Goal: Task Accomplishment & Management: Complete application form

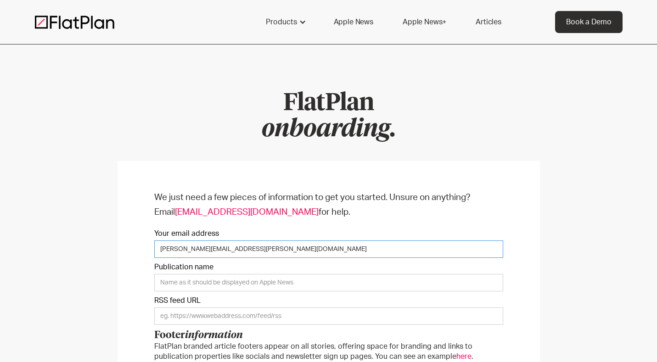
type input "[PERSON_NAME][EMAIL_ADDRESS][PERSON_NAME][DOMAIN_NAME]"
type input "FORTUNE"
paste input "[URL][DOMAIN_NAME]"
type input "[URL][DOMAIN_NAME]"
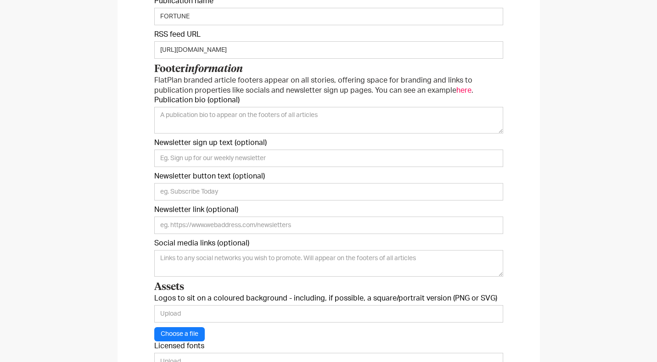
scroll to position [267, 0]
click at [301, 130] on textarea "Publication bio (optional)" at bounding box center [328, 120] width 349 height 27
paste textarea "FORTUNE is a global media organization dedicated to helping its readers, viewer…"
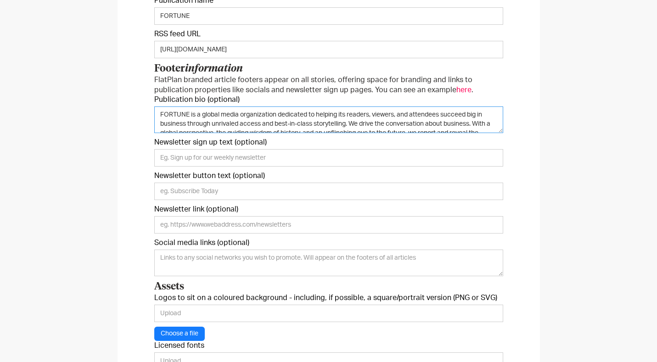
scroll to position [34, 0]
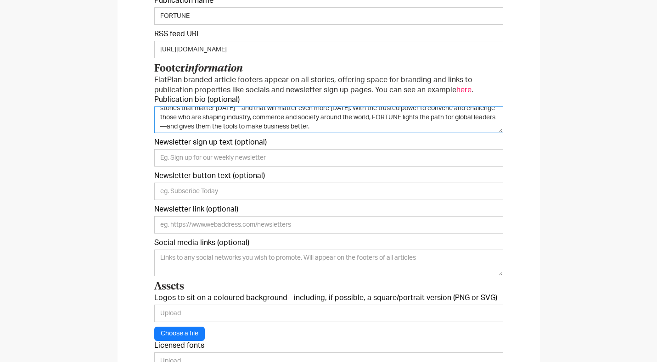
type textarea "FORTUNE is a global media organization dedicated to helping its readers, viewer…"
click at [299, 231] on input "Newsletter link (optional)" at bounding box center [328, 224] width 349 height 17
paste input "[URL][DOMAIN_NAME]"
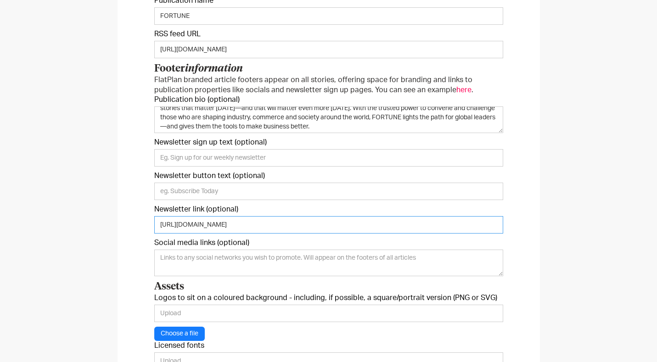
type input "[URL][DOMAIN_NAME]"
click at [281, 161] on input "Newsletter sign up text (optional)" at bounding box center [328, 157] width 349 height 17
paste input "Every [DATE], get the headlines driving the week’s most important business news…"
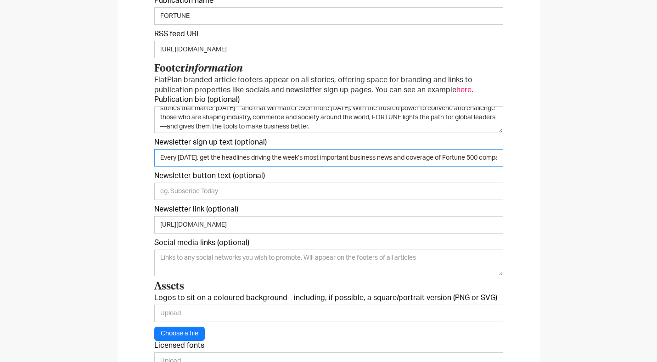
drag, startPoint x: 221, startPoint y: 160, endPoint x: 116, endPoint y: 158, distance: 105.2
click at [116, 158] on div "We just need a few pieces of information to get you started. Unsure on anything…" at bounding box center [328, 199] width 657 height 646
type input "Every [DATE], get the headlines driving the week’s most important business news…"
click at [151, 162] on div "We just need a few pieces of information to get you started. Unsure on anything…" at bounding box center [329, 198] width 423 height 609
click at [158, 159] on input "Every [DATE], get the headlines driving the week’s most important business news…" at bounding box center [328, 157] width 349 height 17
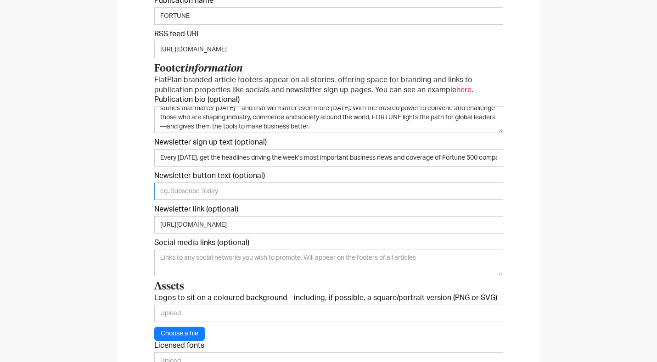
click at [233, 183] on input "Newsletter button text (optional)" at bounding box center [328, 191] width 349 height 17
type input "Sign up now"
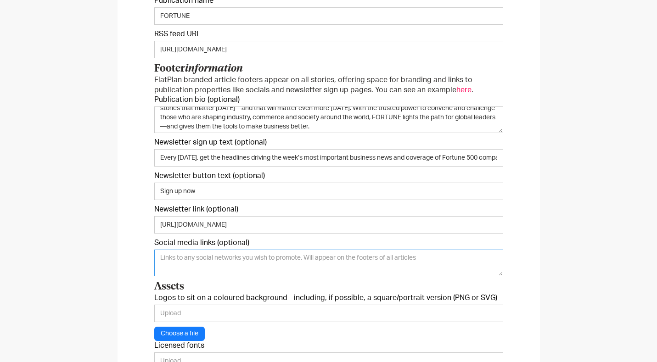
click at [219, 261] on textarea "Social media links (optional)" at bounding box center [328, 263] width 349 height 27
paste textarea "[URL][DOMAIN_NAME] [URL][DOMAIN_NAME] [URL][DOMAIN_NAME] [URL][DOMAIN_NAME]"
type textarea "[URL][DOMAIN_NAME] [URL][DOMAIN_NAME] [URL][DOMAIN_NAME] [URL][DOMAIN_NAME]"
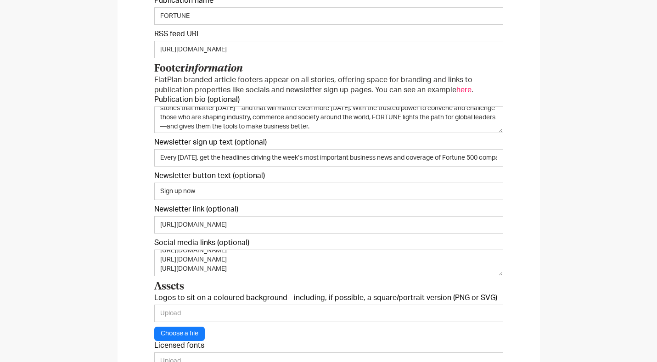
click at [571, 246] on div "We just need a few pieces of information to get you started. Unsure on anything…" at bounding box center [328, 199] width 657 height 646
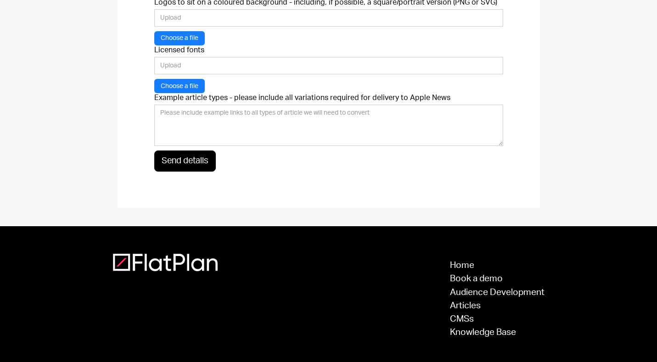
scroll to position [590, 0]
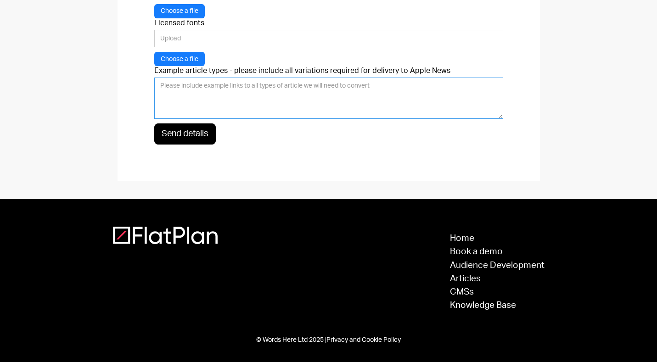
click at [367, 88] on textarea "Example article types - please include all variations required for delivery to …" at bounding box center [328, 98] width 349 height 41
paste textarea "[URL][DOMAIN_NAME][PERSON_NAME] [URL][DOMAIN_NAME] [URL][DOMAIN_NAME]"
type textarea "[URL][DOMAIN_NAME][PERSON_NAME] [URL][DOMAIN_NAME] [URL][DOMAIN_NAME]"
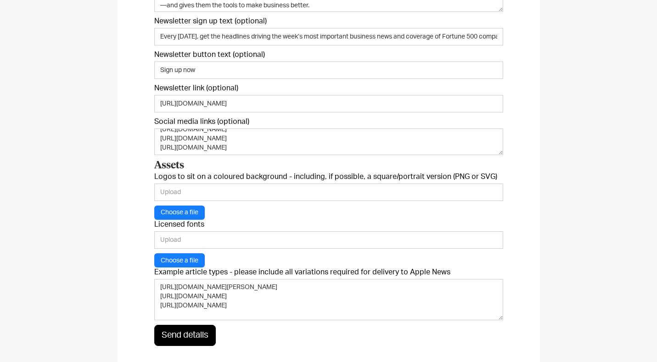
scroll to position [387, 0]
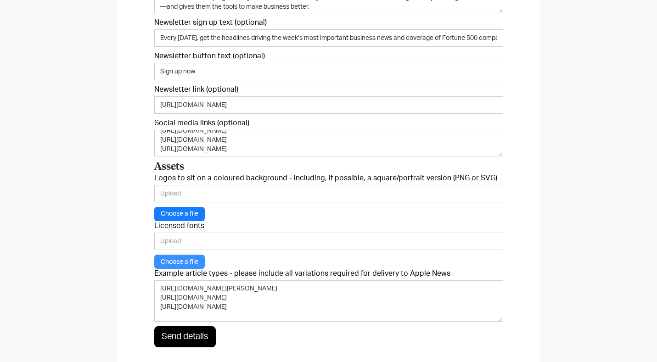
click at [189, 260] on button "Choose a file" at bounding box center [179, 262] width 51 height 14
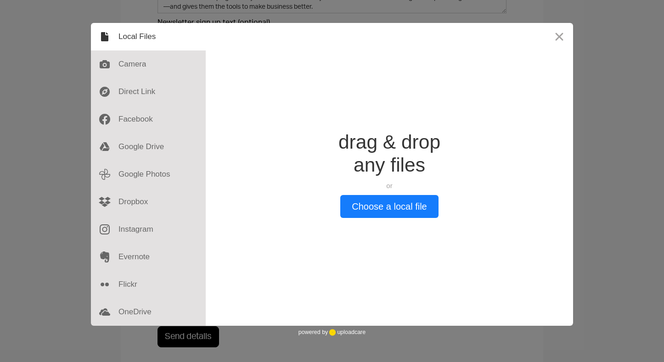
click at [374, 192] on div "drag & drop any files or Upload files from your computer" at bounding box center [390, 163] width 102 height 64
click at [376, 203] on button "Choose a local file" at bounding box center [389, 206] width 98 height 23
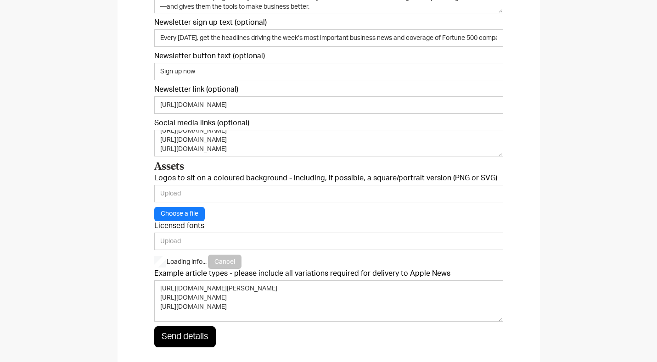
type input "[URL][DOMAIN_NAME]"
click at [192, 212] on button "Choose a file" at bounding box center [179, 214] width 51 height 14
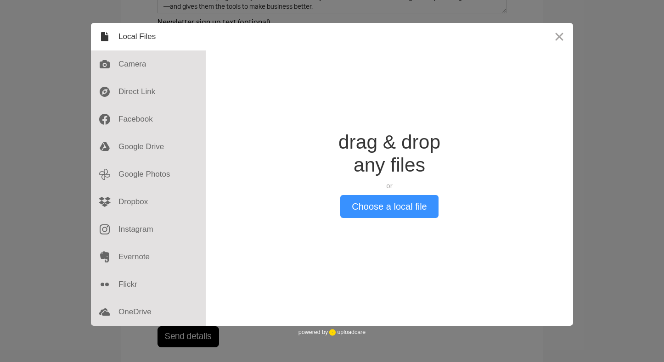
click at [359, 204] on button "Choose a local file" at bounding box center [389, 206] width 98 height 23
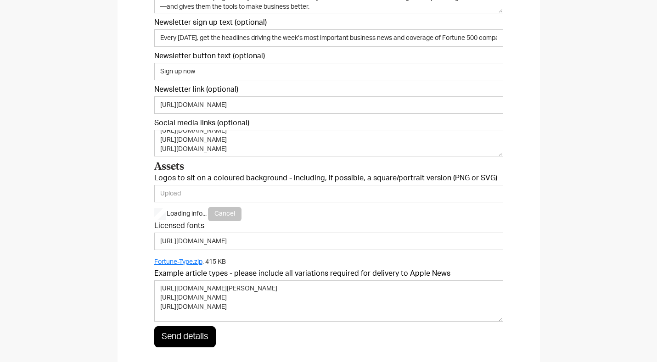
type input "[URL][DOMAIN_NAME]"
click at [585, 130] on div "We just need a few pieces of information to get you started. Unsure on anything…" at bounding box center [328, 79] width 657 height 646
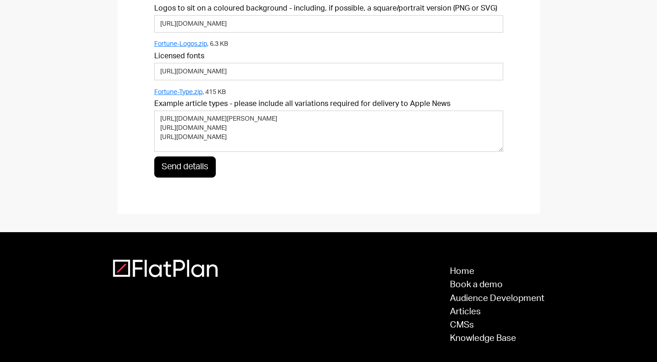
scroll to position [558, 0]
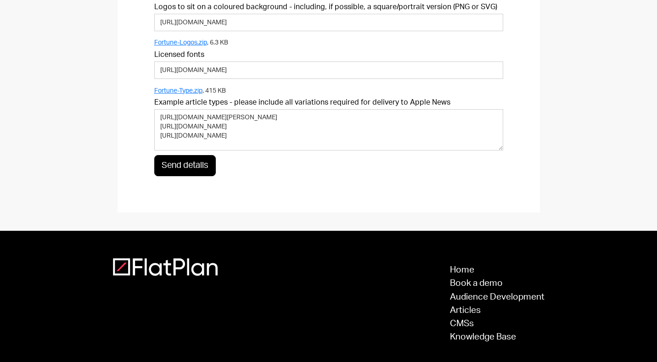
click at [178, 173] on input "Send details" at bounding box center [185, 165] width 62 height 21
type input "Please wait..."
